Goal: Use online tool/utility: Utilize a website feature to perform a specific function

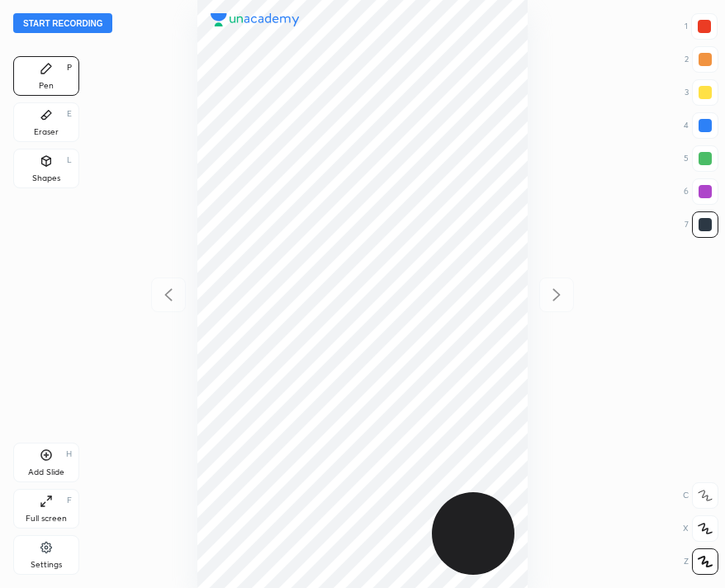
scroll to position [588, 461]
click at [69, 17] on button "Start recording" at bounding box center [62, 23] width 99 height 20
click at [45, 26] on button "End recording" at bounding box center [59, 23] width 92 height 20
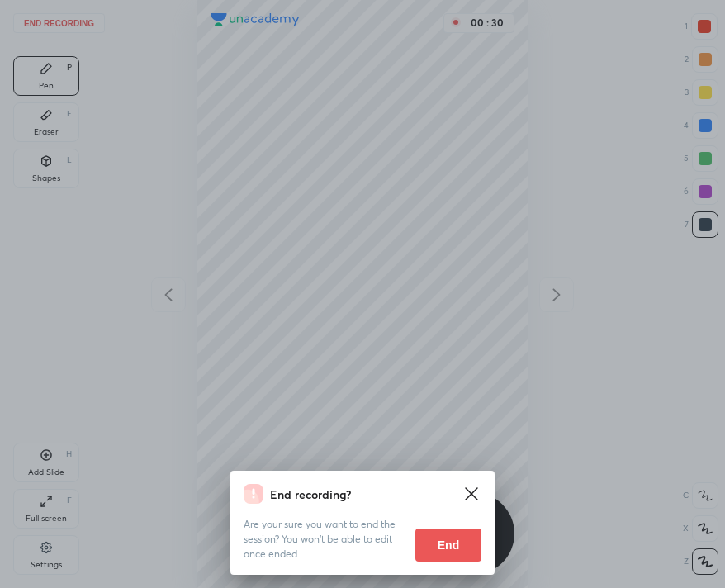
click at [434, 542] on button "End" at bounding box center [448, 545] width 66 height 33
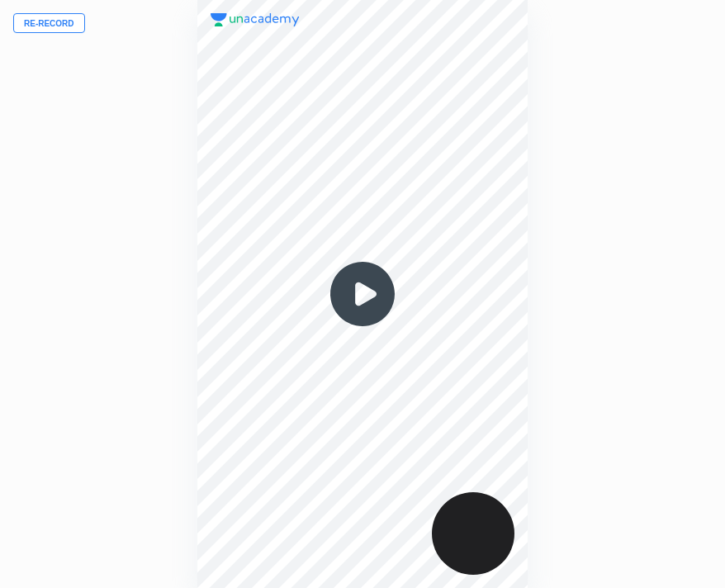
click at [50, 23] on button "Re-record" at bounding box center [49, 23] width 72 height 20
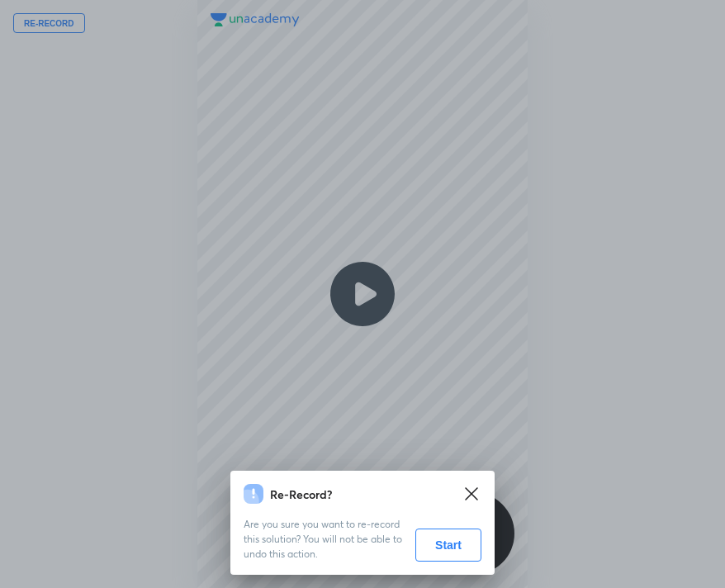
click at [444, 539] on button "Start" at bounding box center [448, 545] width 66 height 33
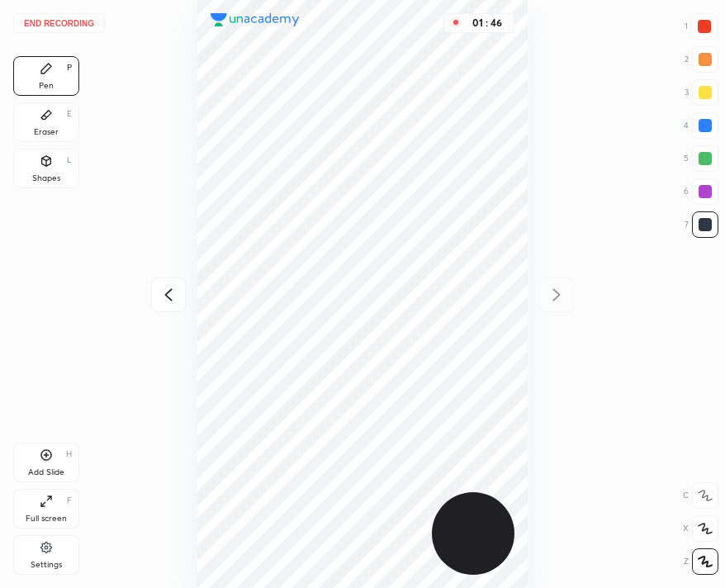
click at [51, 160] on icon at bounding box center [46, 160] width 13 height 13
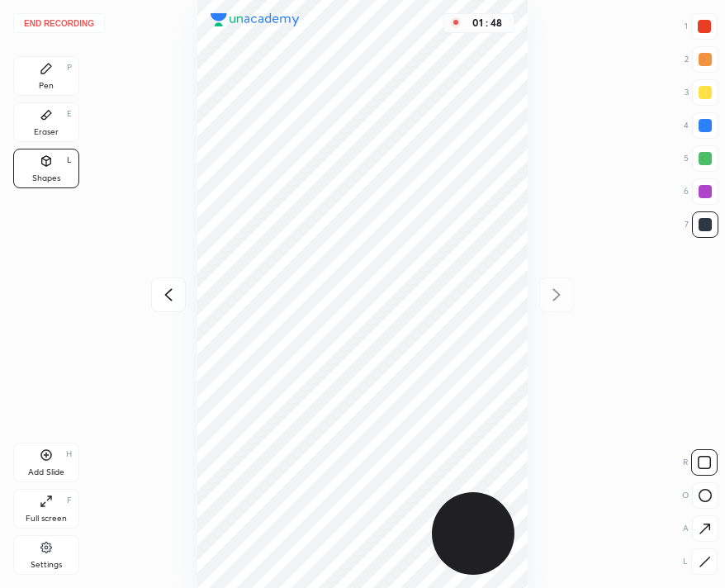
click at [50, 93] on div "Pen P" at bounding box center [46, 76] width 66 height 40
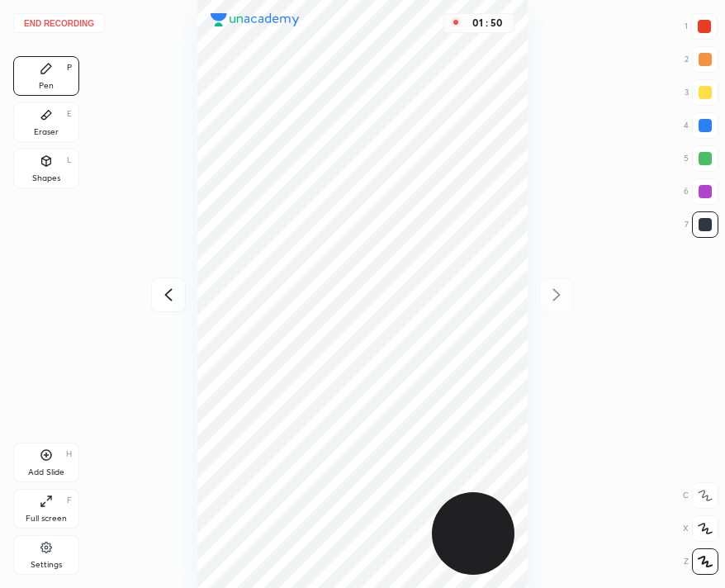
click at [707, 30] on div at bounding box center [704, 26] width 13 height 13
click at [52, 19] on button "End recording" at bounding box center [59, 23] width 92 height 20
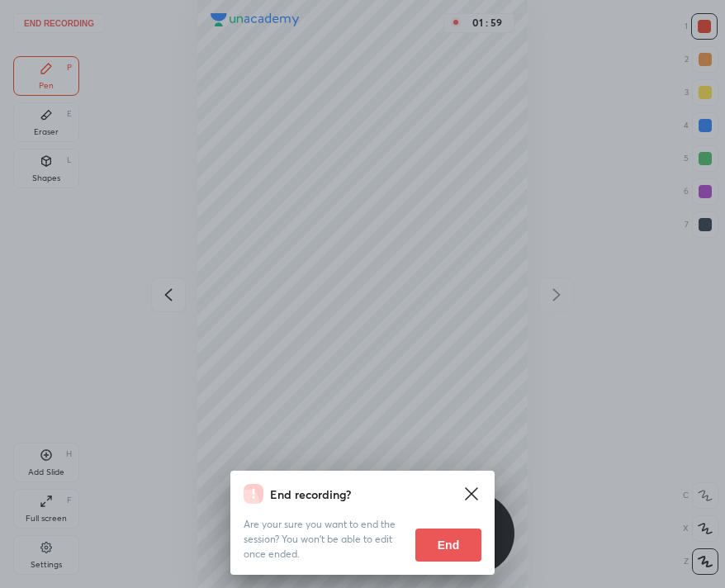
drag, startPoint x: 458, startPoint y: 531, endPoint x: 448, endPoint y: 527, distance: 11.5
click at [458, 530] on button "End" at bounding box center [448, 545] width 66 height 33
